Goal: Navigation & Orientation: Go to known website

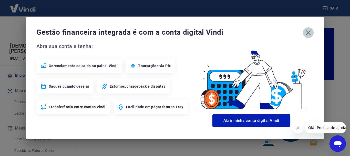
click at [313, 32] on button "button" at bounding box center [308, 32] width 11 height 11
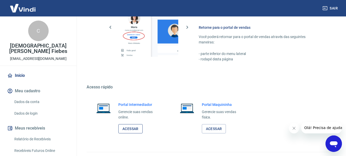
scroll to position [308, 0]
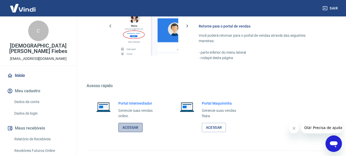
click at [129, 125] on link "Acessar" at bounding box center [130, 127] width 24 height 9
